Goal: Information Seeking & Learning: Learn about a topic

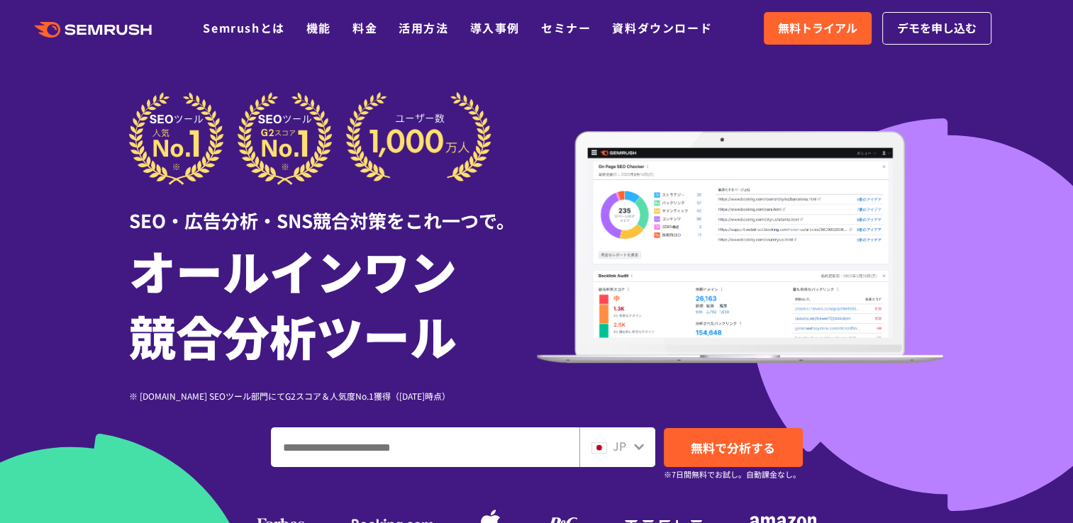
click at [335, 30] on ul "Semrushとは 機能 料金 活用方法 導入事例 セミナー 資料ダウンロード" at bounding box center [468, 28] width 530 height 18
click at [327, 31] on link "機能" at bounding box center [318, 27] width 25 height 17
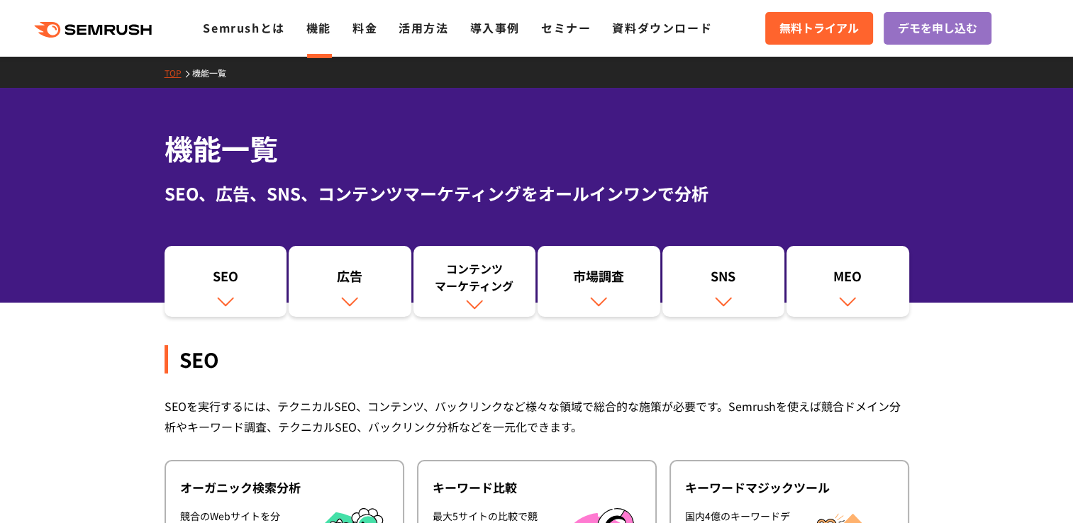
click at [425, 30] on link "活用方法" at bounding box center [424, 27] width 50 height 17
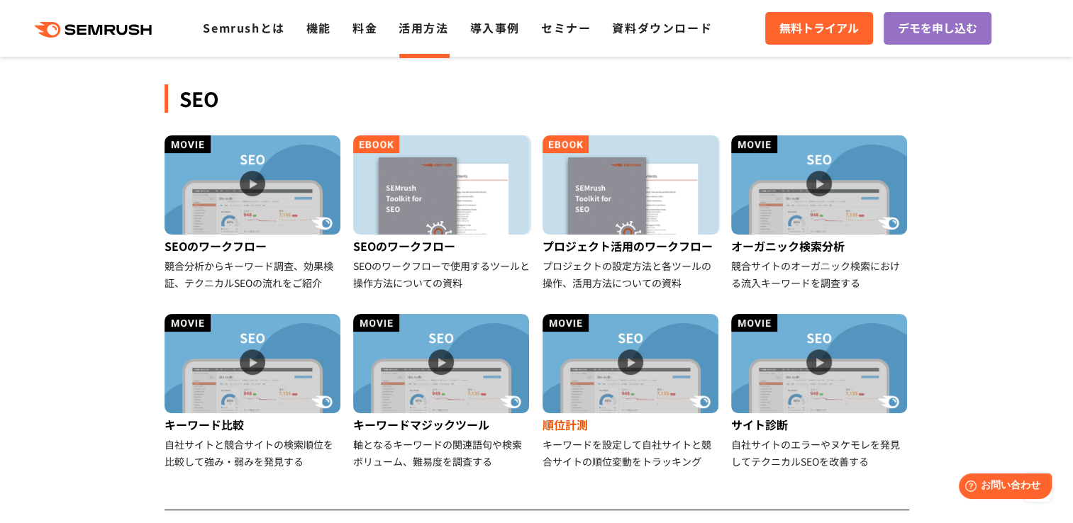
scroll to position [213, 0]
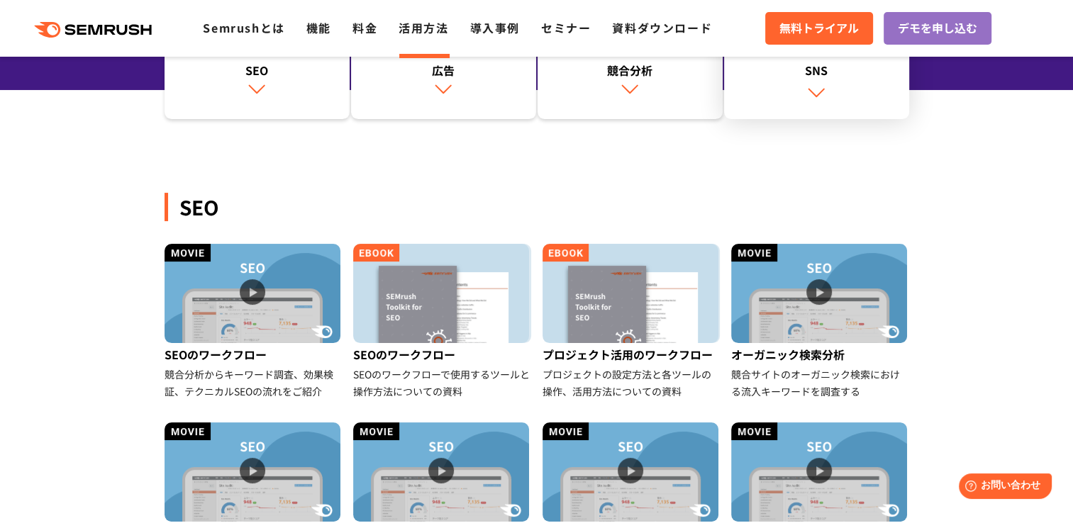
click at [840, 78] on link "SNS" at bounding box center [816, 76] width 185 height 87
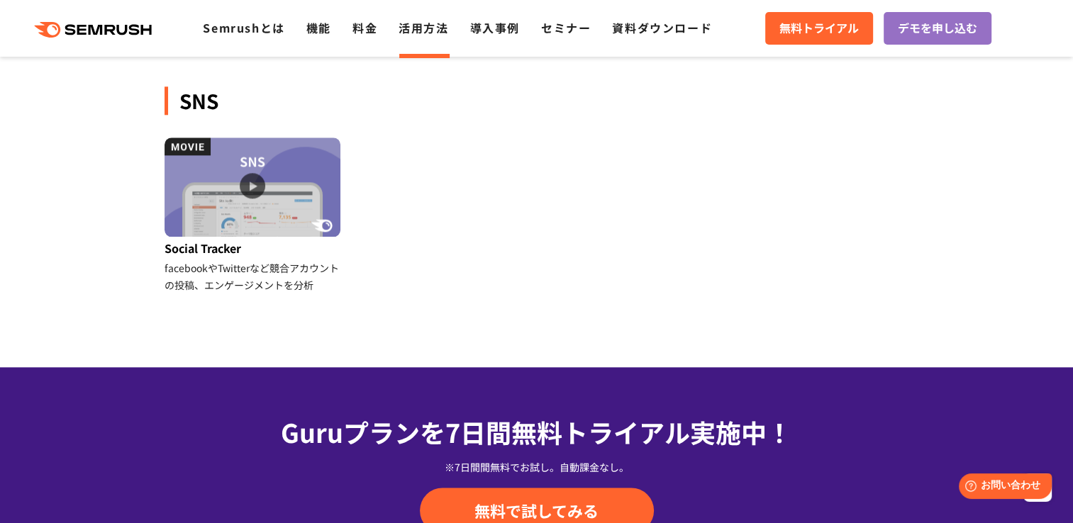
scroll to position [1545, 0]
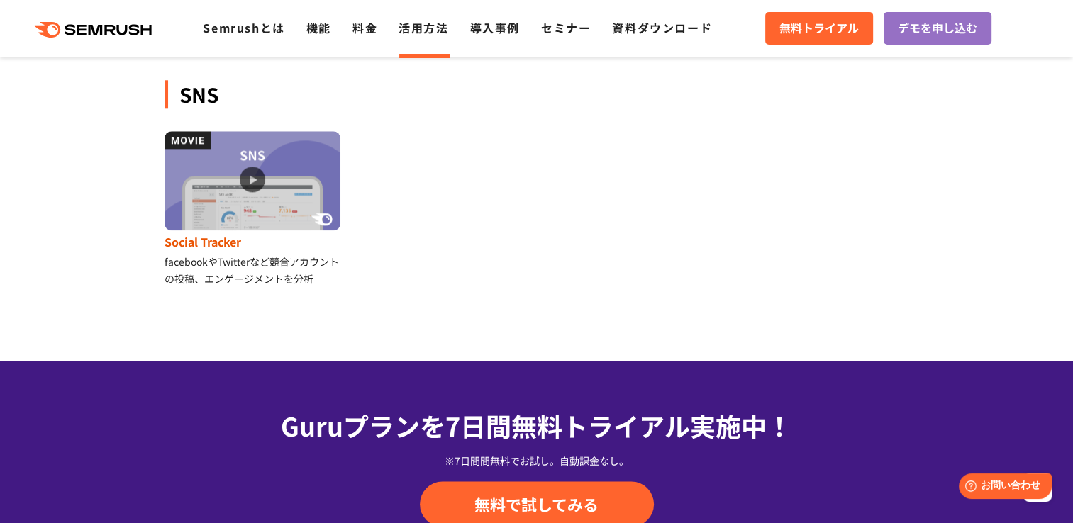
click at [246, 182] on img at bounding box center [253, 180] width 176 height 99
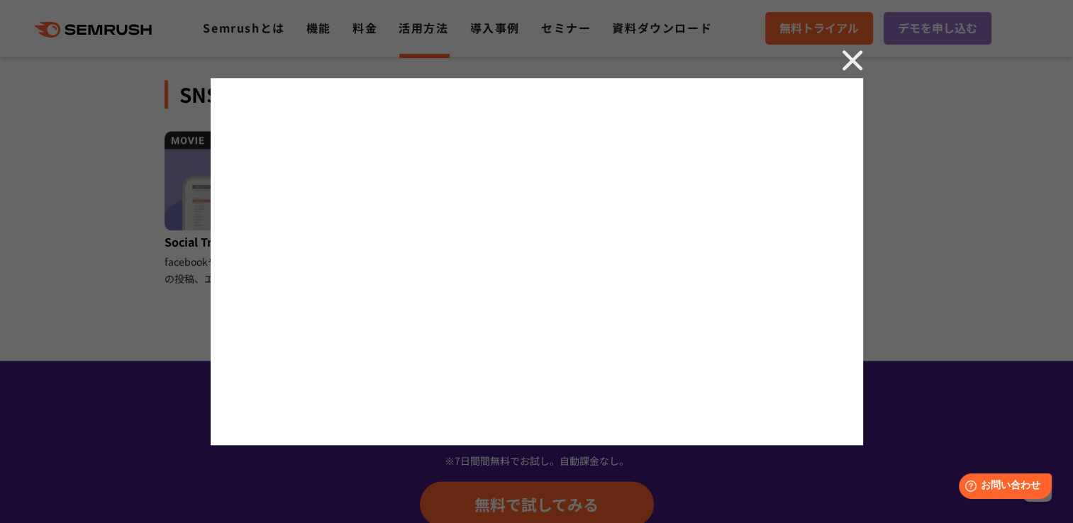
click at [859, 62] on img at bounding box center [852, 60] width 21 height 21
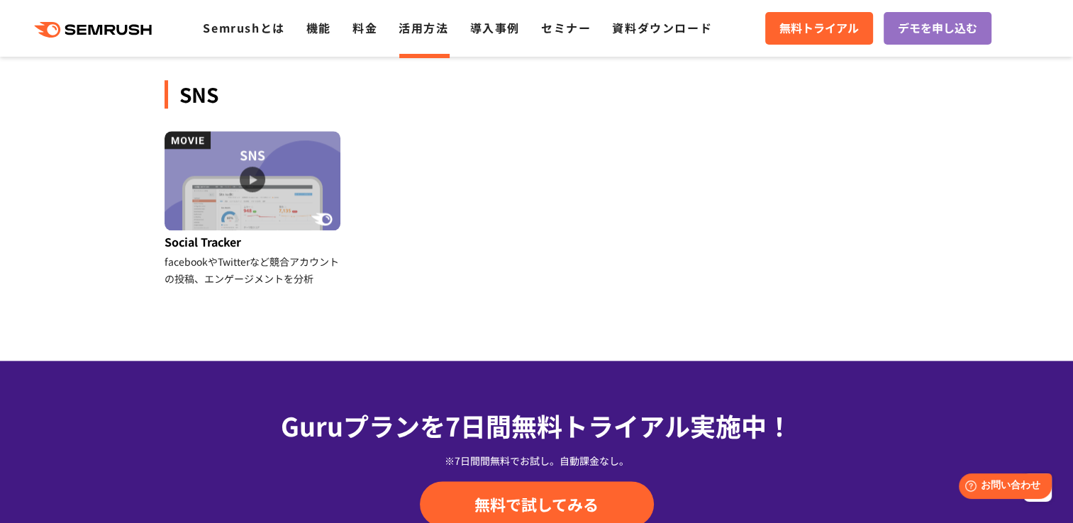
click at [529, 158] on ul "Social Tracker facebookやTwitterなど競合アカウントの投稿、エンゲージメントを分析" at bounding box center [537, 220] width 756 height 179
